Goal: Book appointment/travel/reservation

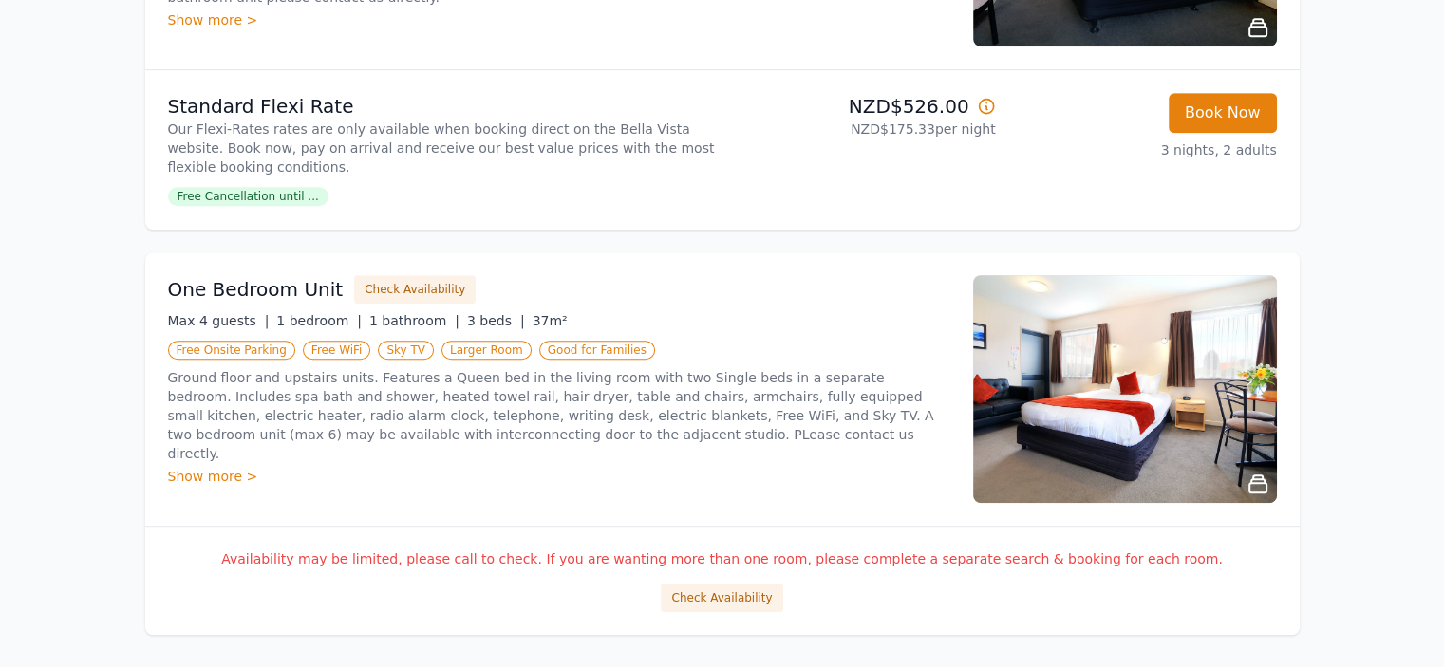
scroll to position [987, 0]
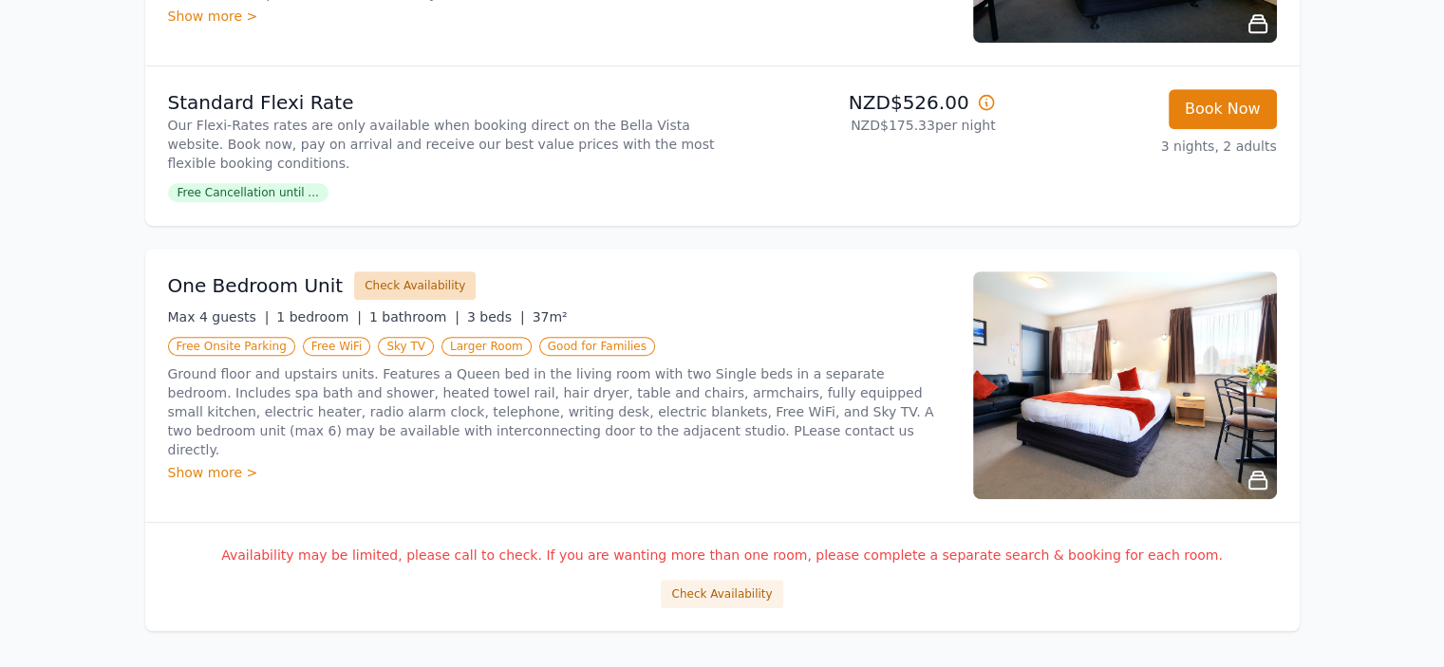
click at [405, 288] on button "Check Availability" at bounding box center [415, 286] width 122 height 28
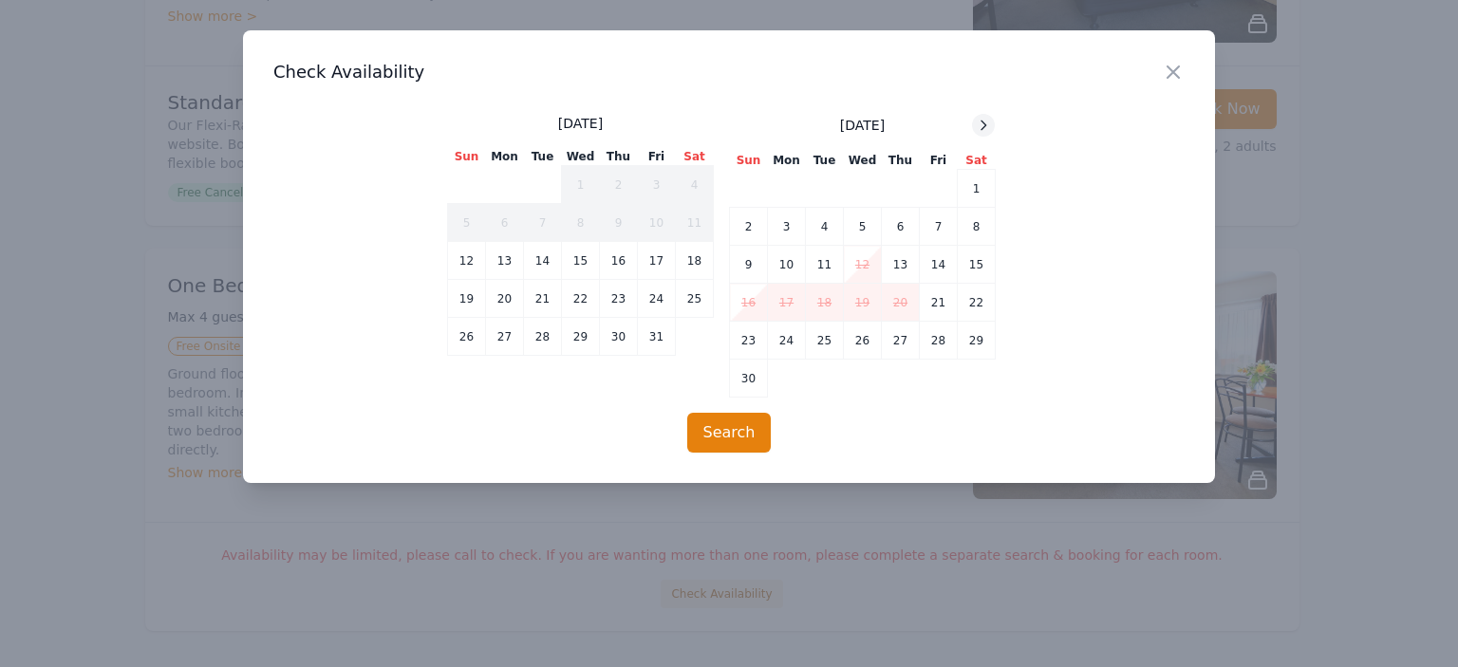
click at [983, 122] on icon at bounding box center [983, 125] width 15 height 15
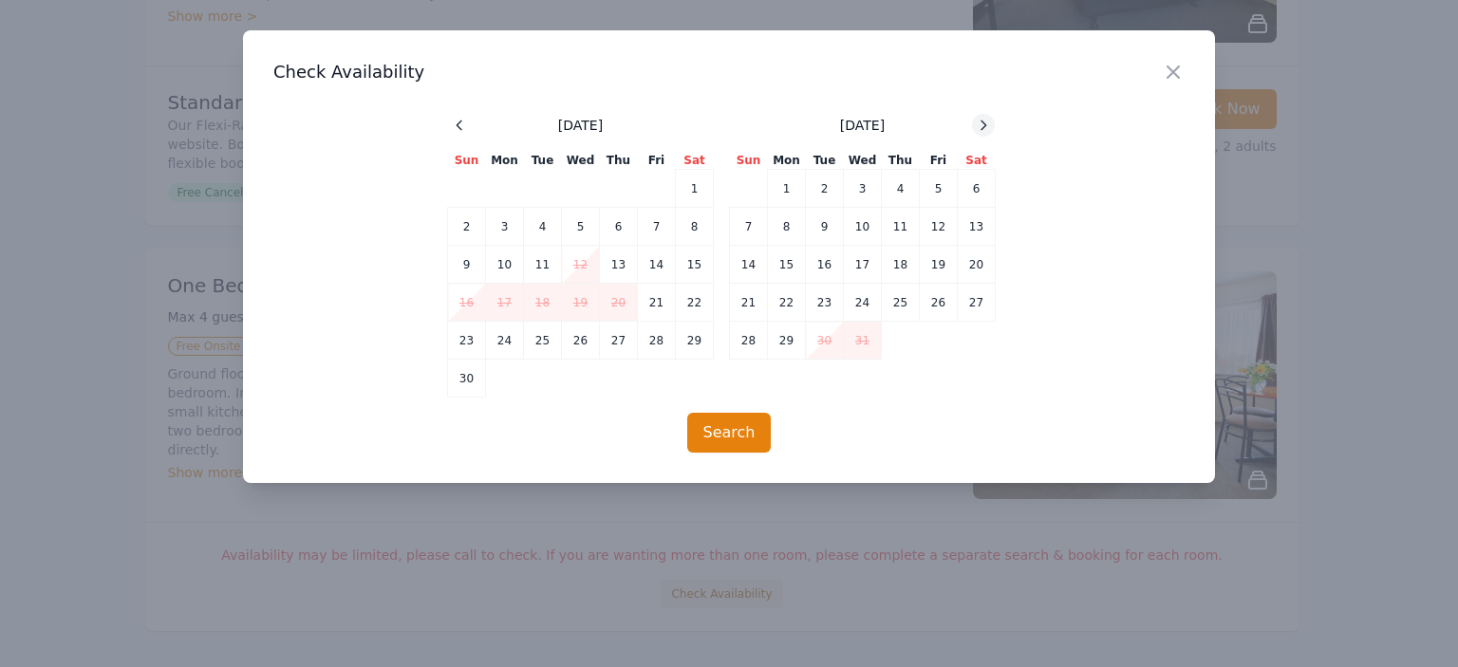
click at [983, 122] on icon at bounding box center [983, 125] width 15 height 15
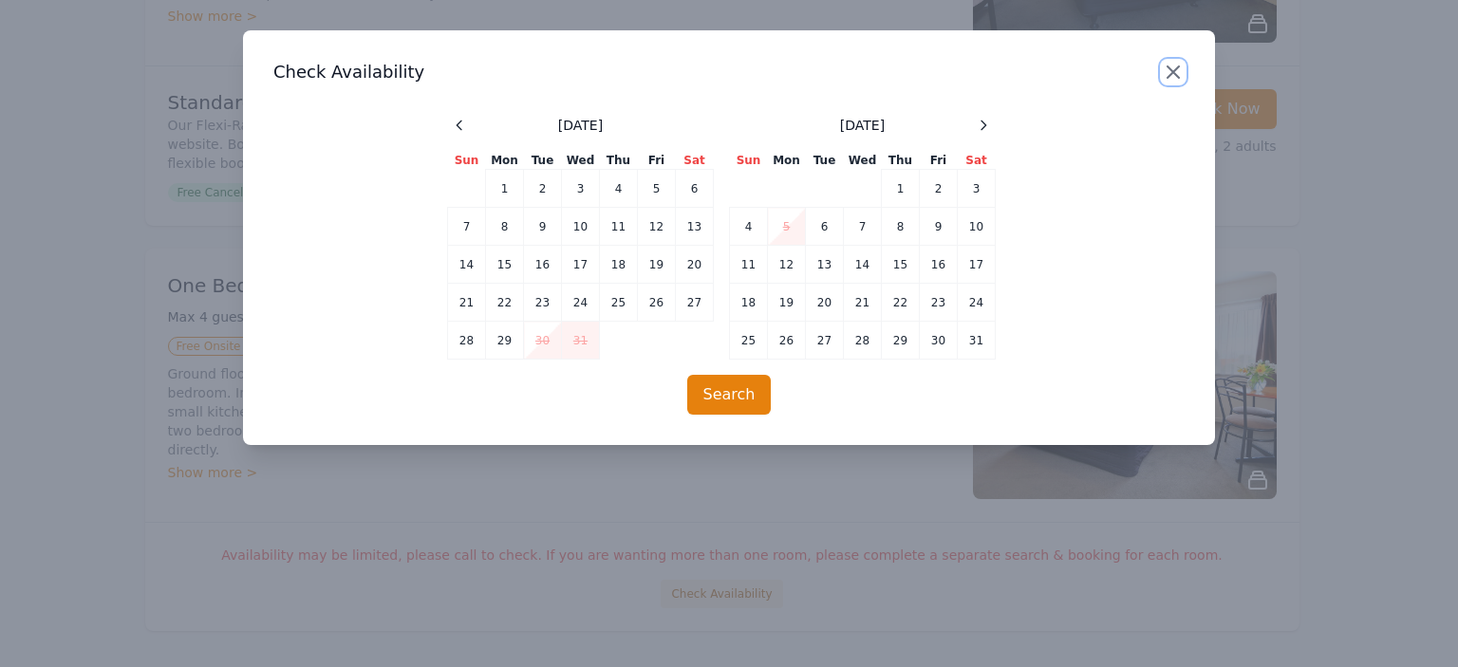
click at [1170, 66] on icon "button" at bounding box center [1173, 72] width 23 height 23
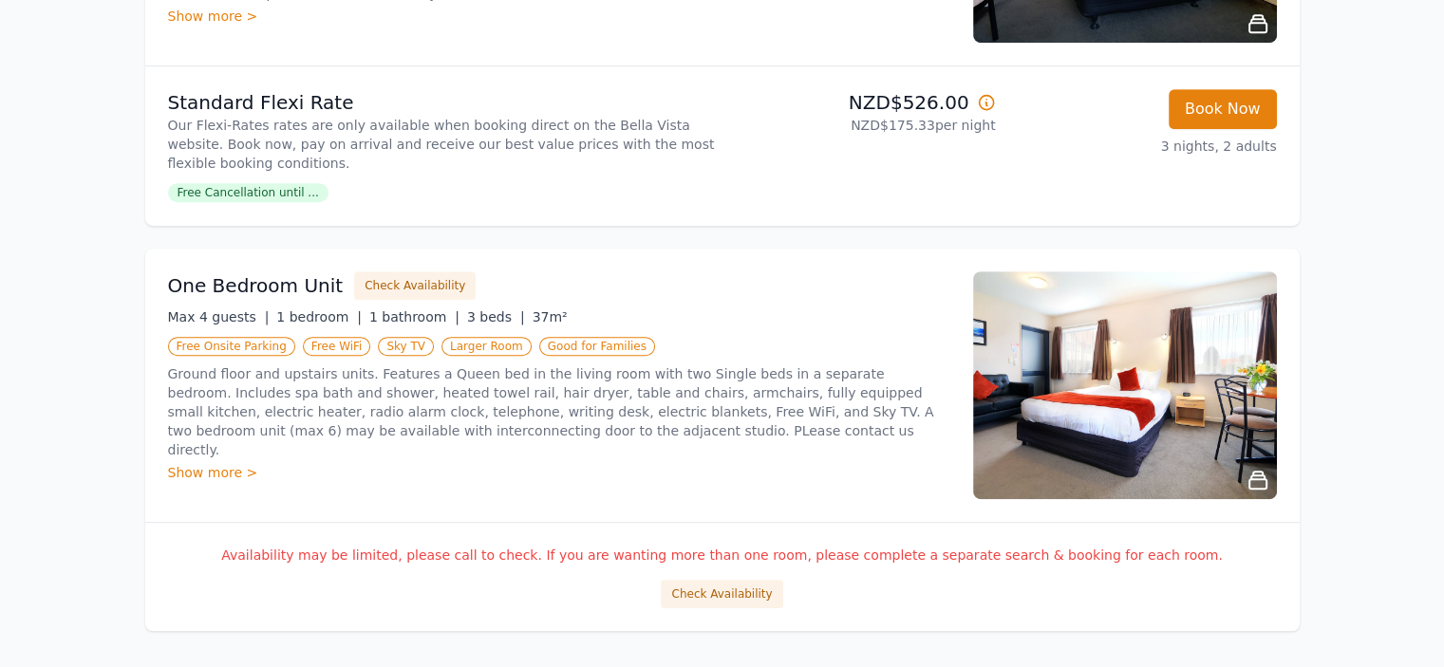
click at [201, 463] on div "Show more >" at bounding box center [559, 472] width 782 height 19
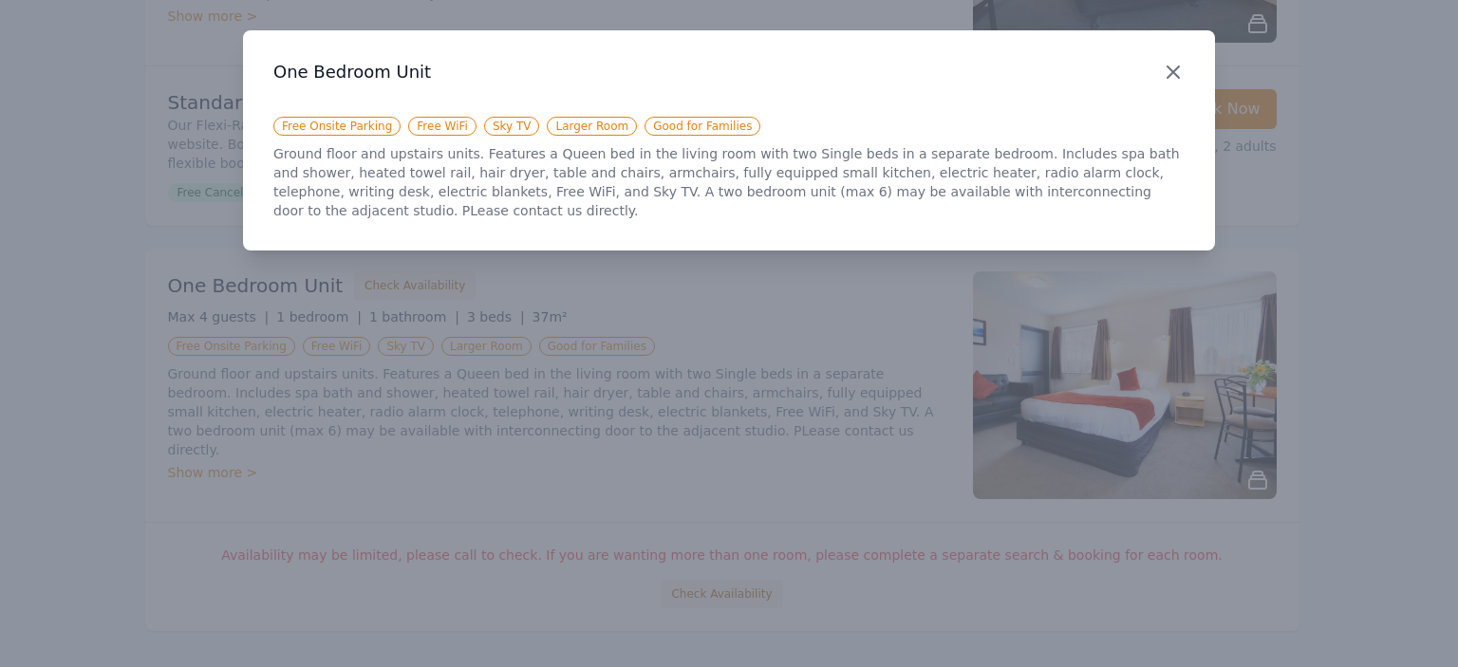
click at [1172, 75] on icon "button" at bounding box center [1173, 72] width 23 height 23
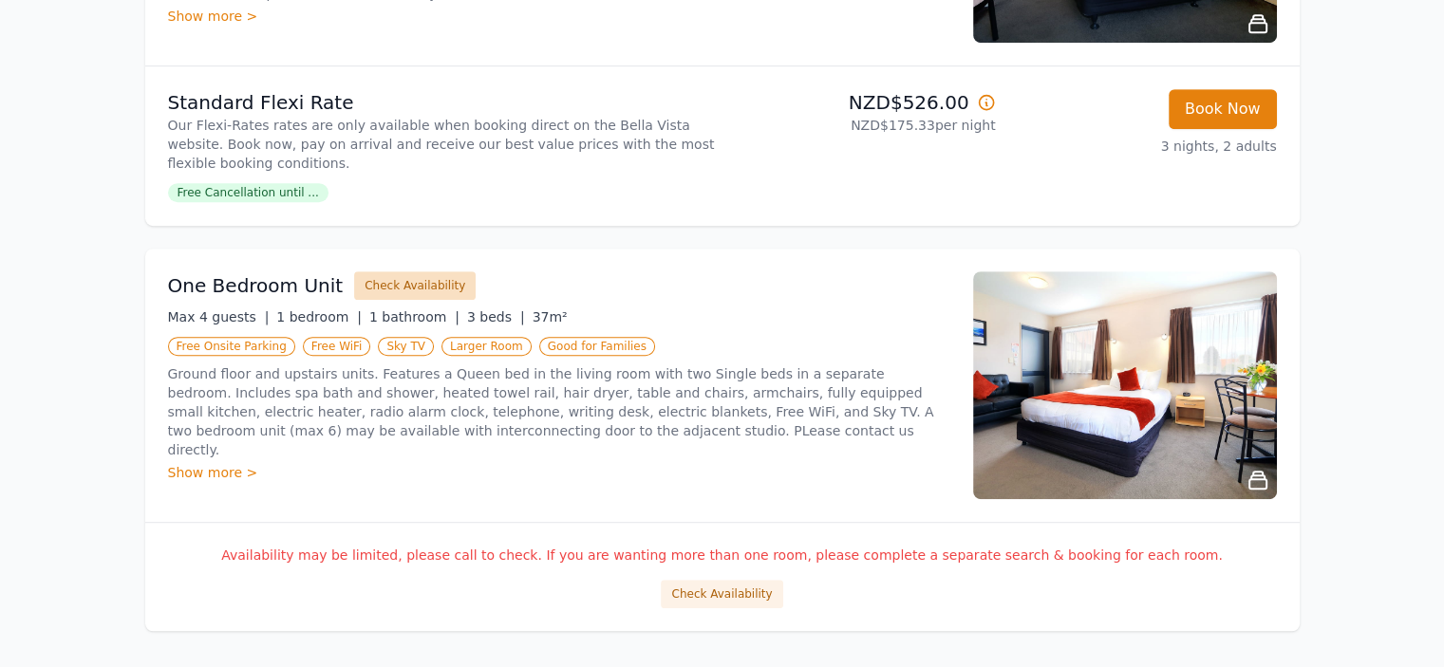
click at [385, 284] on button "Check Availability" at bounding box center [415, 286] width 122 height 28
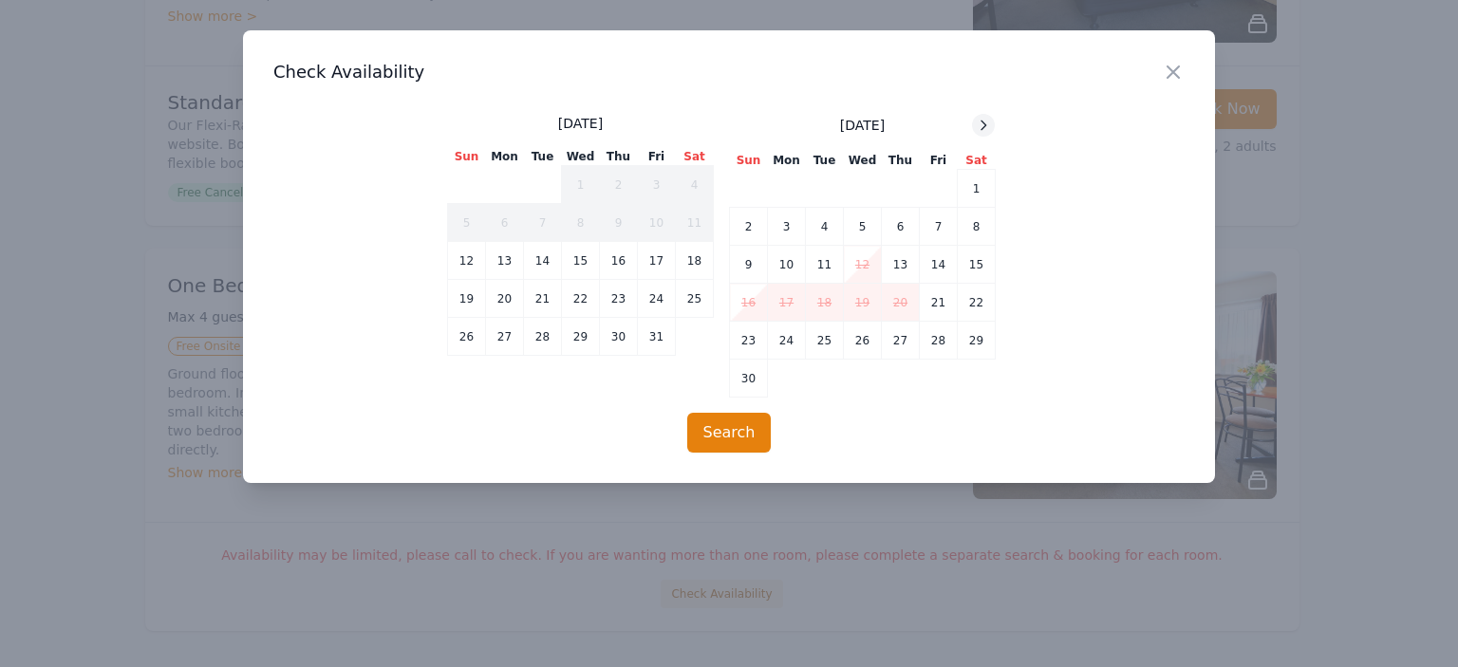
click at [984, 122] on icon at bounding box center [984, 125] width 5 height 9
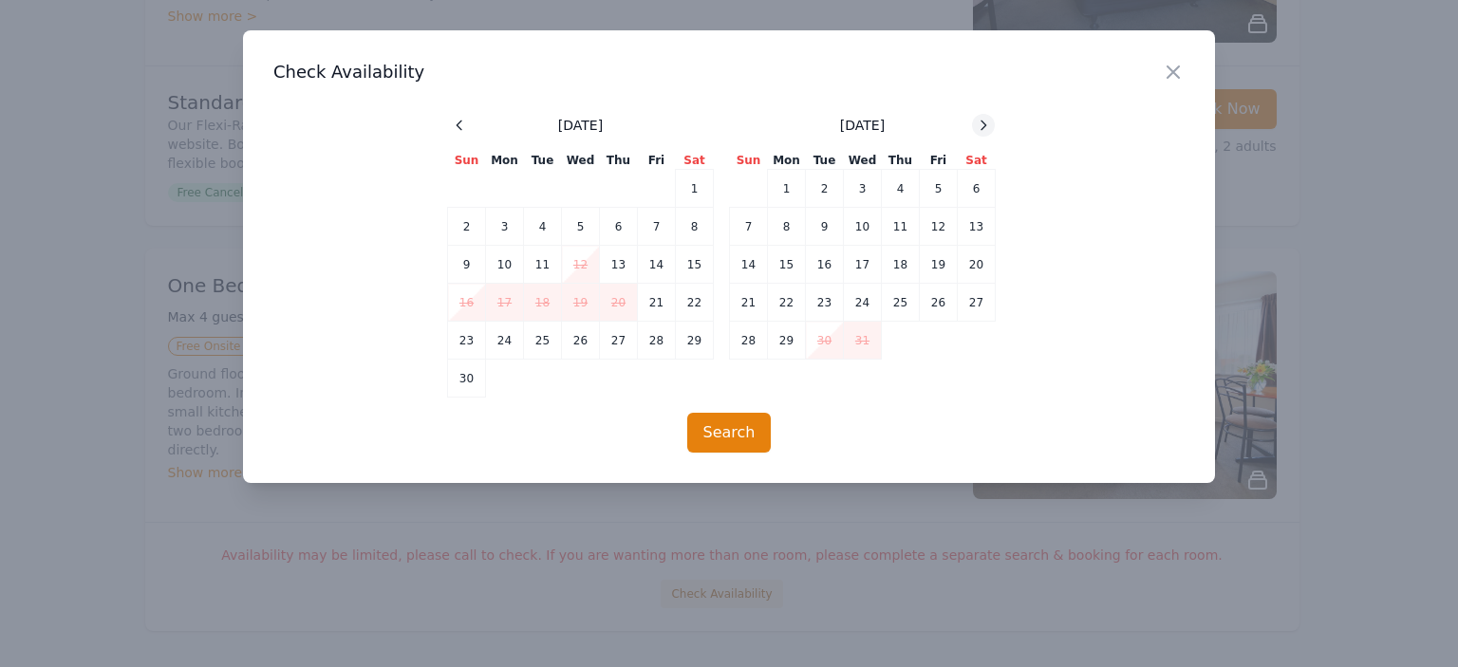
click at [984, 122] on icon at bounding box center [984, 125] width 5 height 9
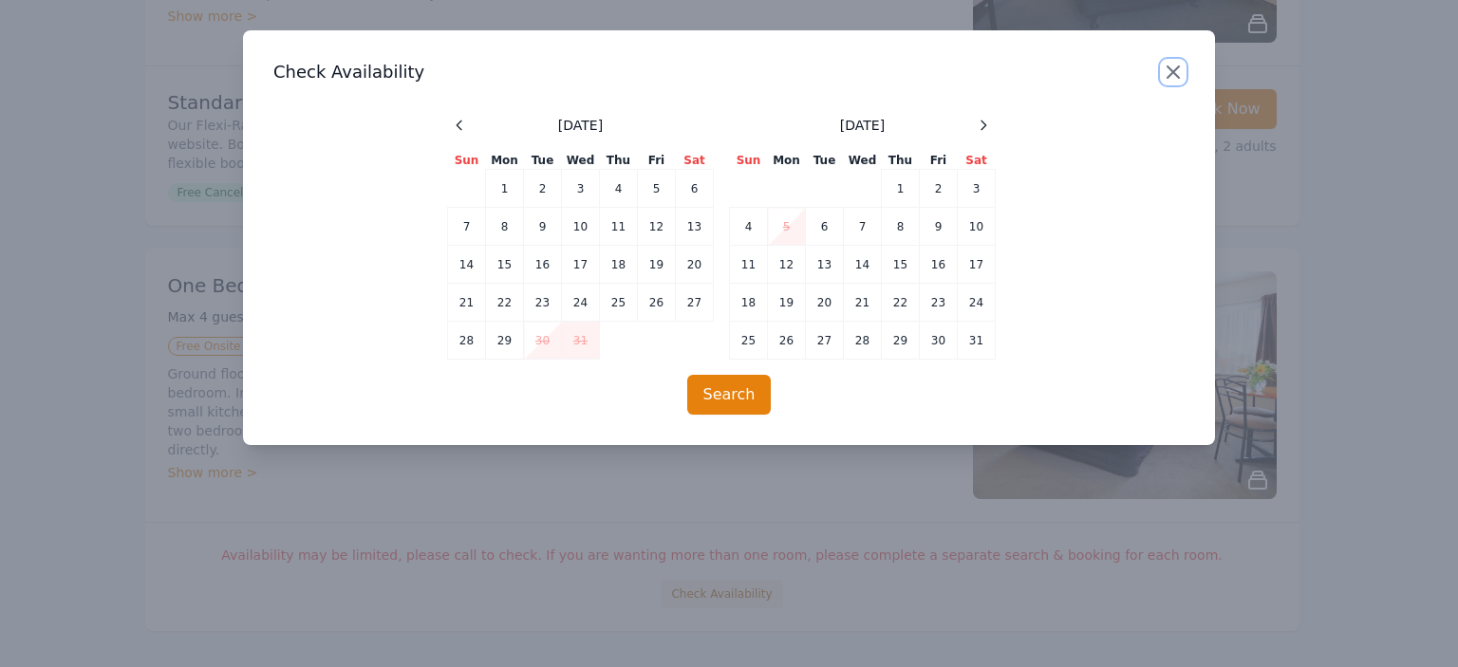
click at [1173, 71] on icon "button" at bounding box center [1173, 71] width 11 height 11
